Goal: Task Accomplishment & Management: Manage account settings

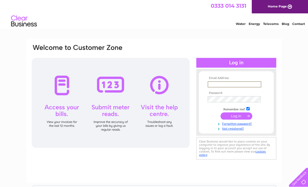
type input "[PERSON_NAME][EMAIL_ADDRESS][DOMAIN_NAME][PERSON_NAME]"
click at [236, 116] on input "submit" at bounding box center [236, 116] width 32 height 7
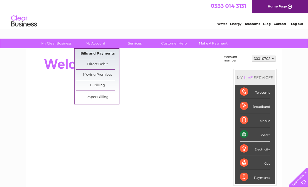
click at [108, 55] on link "Bills and Payments" at bounding box center [97, 54] width 43 height 10
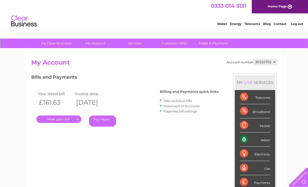
click at [68, 117] on link "." at bounding box center [58, 119] width 45 height 7
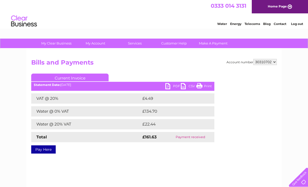
click at [171, 88] on link "PDF" at bounding box center [172, 86] width 15 height 7
